Goal: Task Accomplishment & Management: Manage account settings

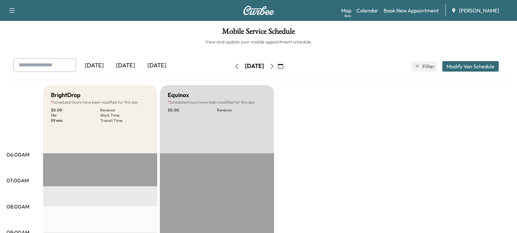
click at [128, 66] on div "[DATE]" at bounding box center [125, 65] width 31 height 15
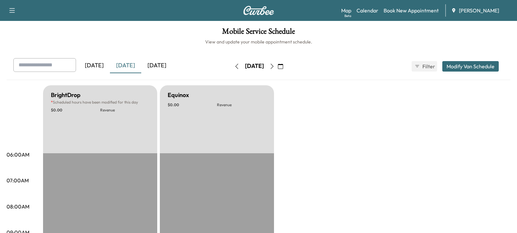
click at [156, 63] on div "[DATE]" at bounding box center [156, 65] width 31 height 15
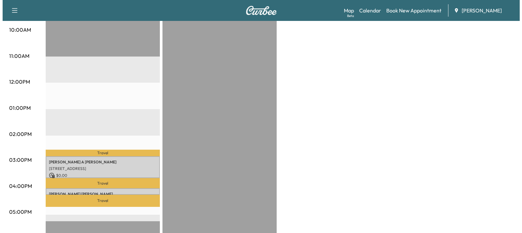
scroll to position [261, 0]
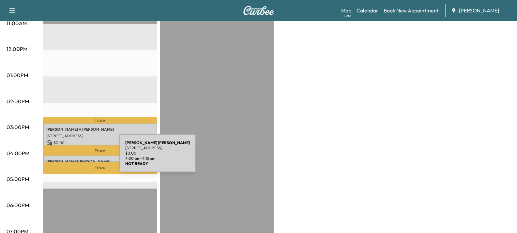
click at [70, 159] on p "[PERSON_NAME]" at bounding box center [100, 161] width 108 height 5
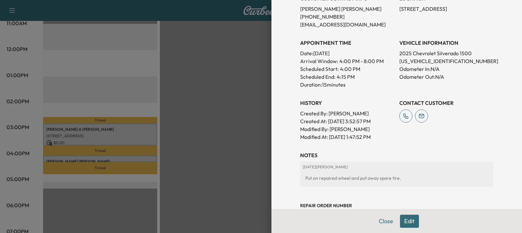
scroll to position [169, 0]
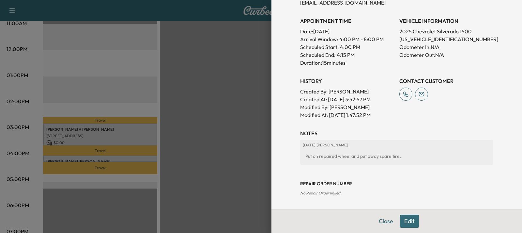
click at [405, 221] on button "Edit" at bounding box center [409, 220] width 19 height 13
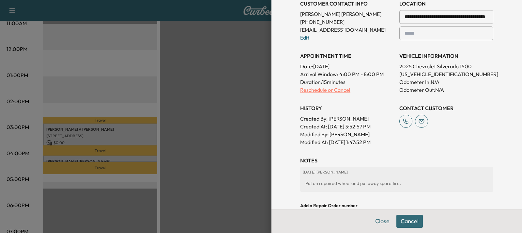
scroll to position [163, 0]
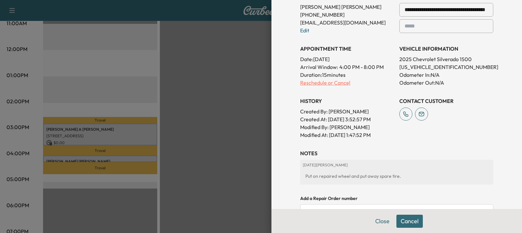
click at [336, 83] on p "Reschedule or Cancel" at bounding box center [347, 83] width 94 height 8
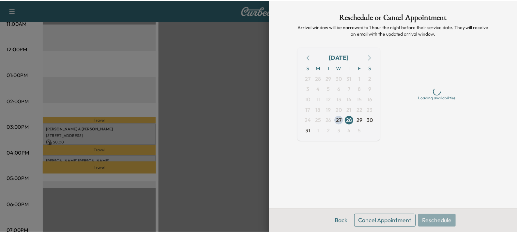
scroll to position [0, 0]
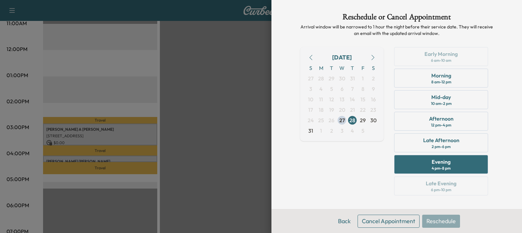
click at [392, 221] on button "Cancel Appointment" at bounding box center [389, 220] width 62 height 13
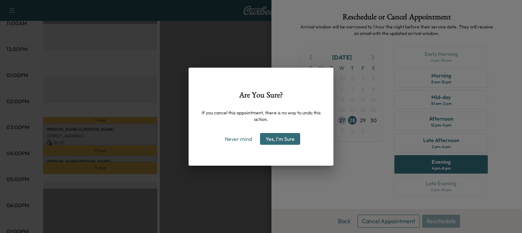
click at [282, 142] on button "Yes, I'm Sure" at bounding box center [280, 139] width 40 height 12
